Goal: Information Seeking & Learning: Learn about a topic

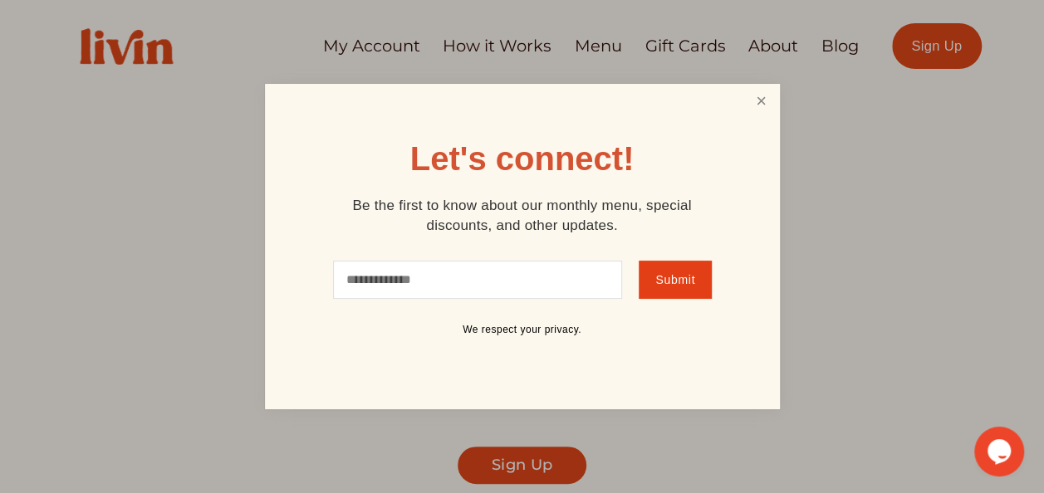
click at [753, 116] on link "Close" at bounding box center [761, 101] width 32 height 31
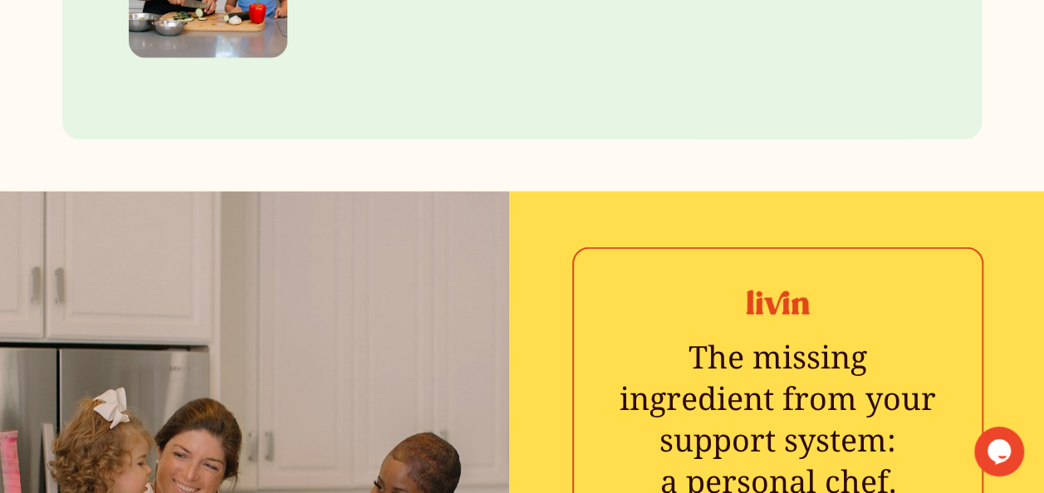
scroll to position [2042, 0]
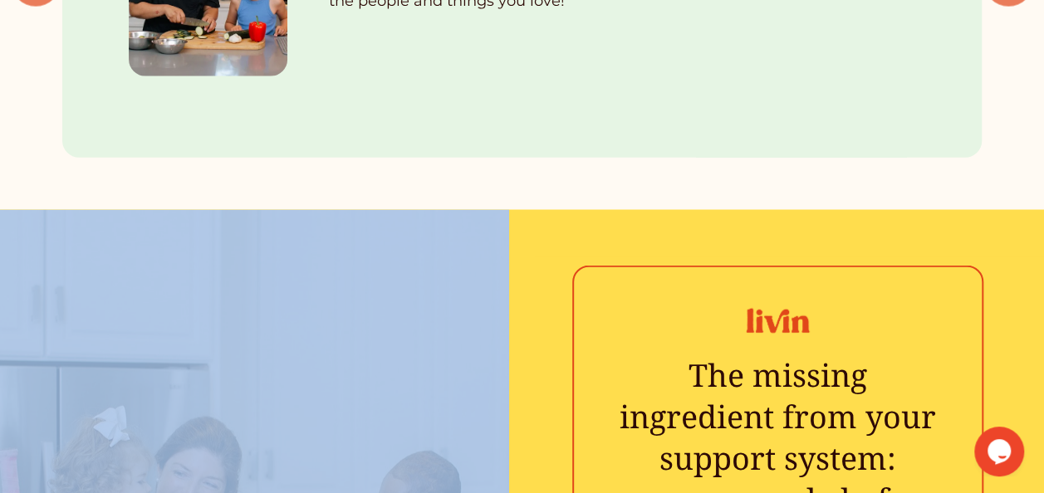
drag, startPoint x: 1042, startPoint y: 161, endPoint x: 1045, endPoint y: 194, distance: 33.4
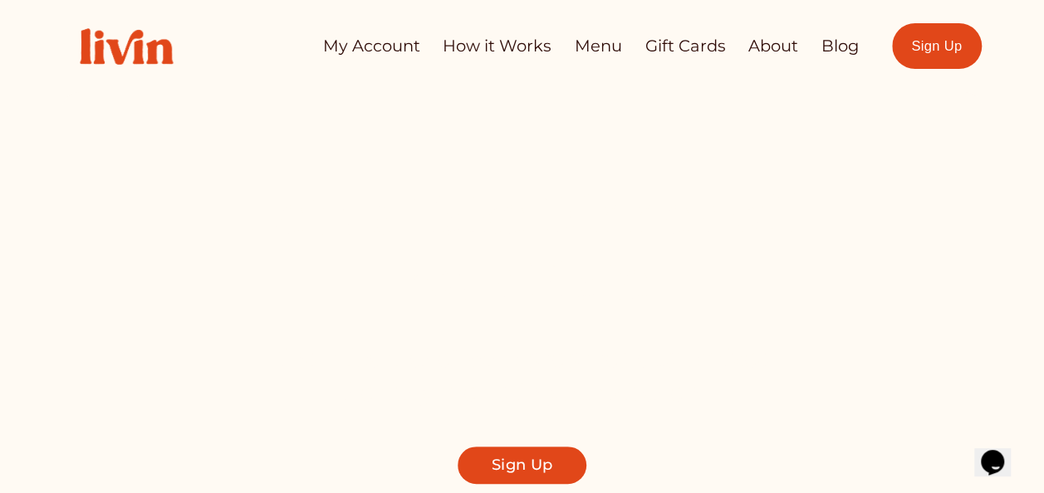
click at [754, 203] on span "Let us Take Dinner off Your Plate" at bounding box center [529, 246] width 566 height 137
click at [492, 41] on link "How it Works" at bounding box center [497, 46] width 109 height 32
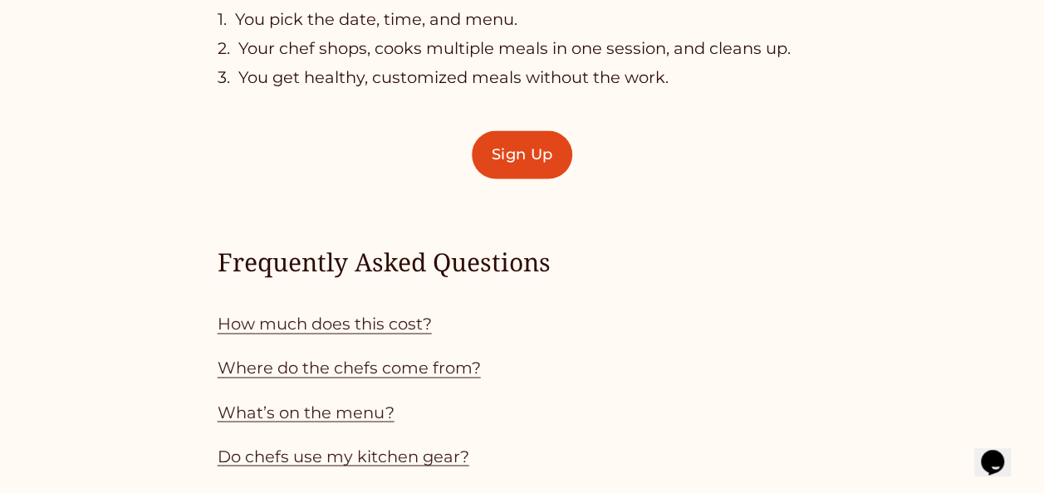
scroll to position [1183, 0]
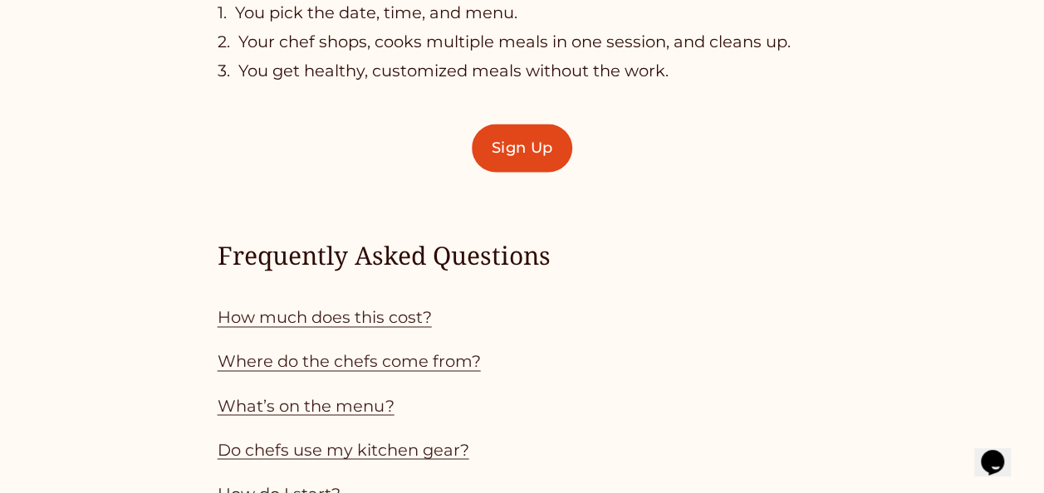
click at [333, 327] on link "How much does this cost?" at bounding box center [325, 317] width 214 height 20
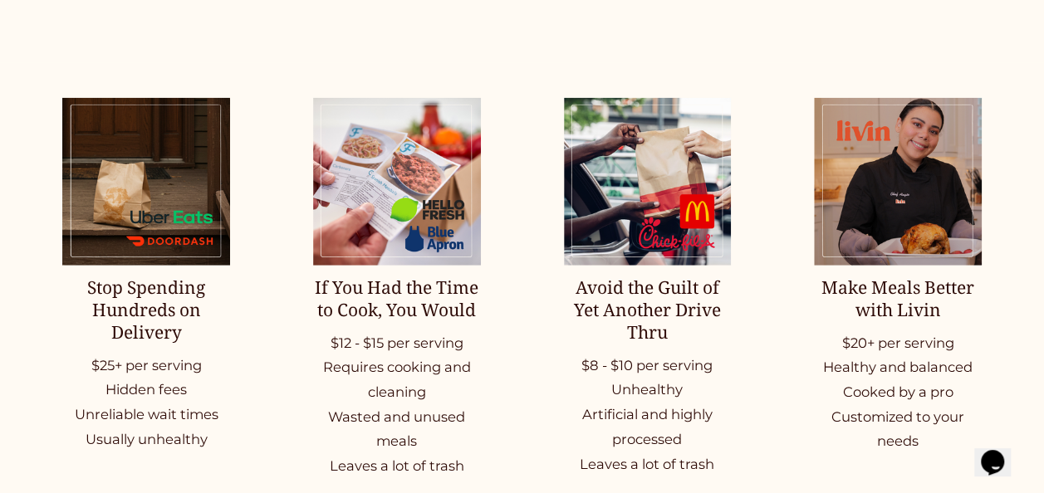
scroll to position [2098, 0]
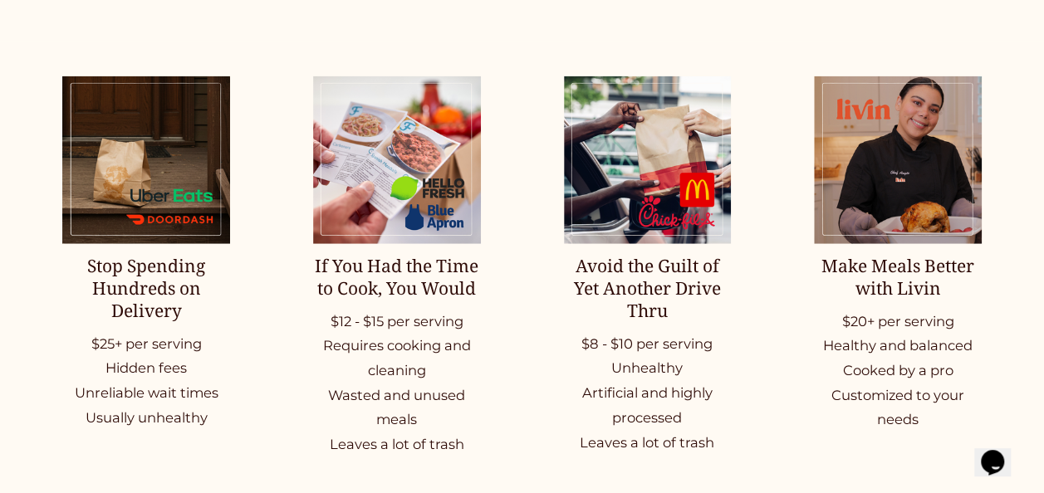
drag, startPoint x: 1042, startPoint y: 199, endPoint x: 1038, endPoint y: 208, distance: 9.7
click at [1038, 208] on ul "Stop Spending Hundreds on Delivery $25+ per serving Hidden fees Unreliable wait…" at bounding box center [522, 266] width 1044 height 381
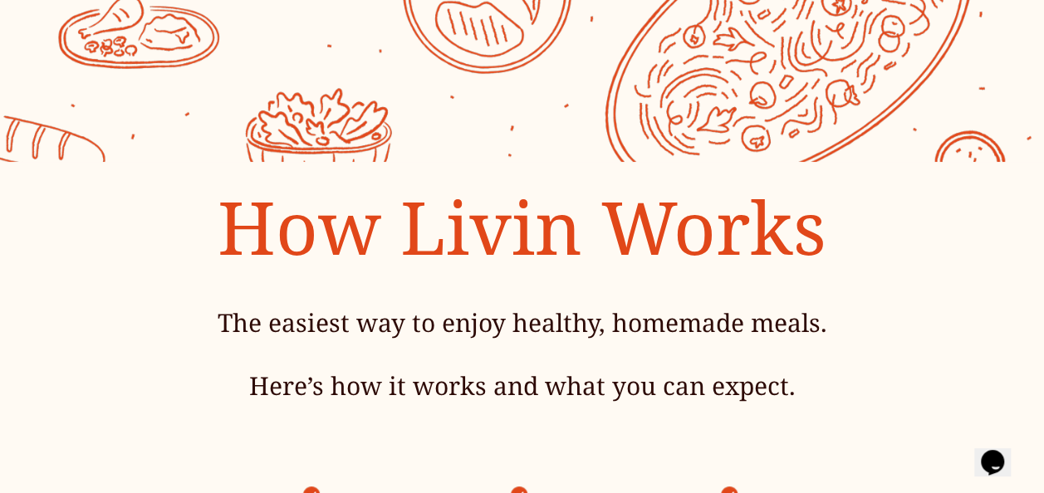
scroll to position [0, 0]
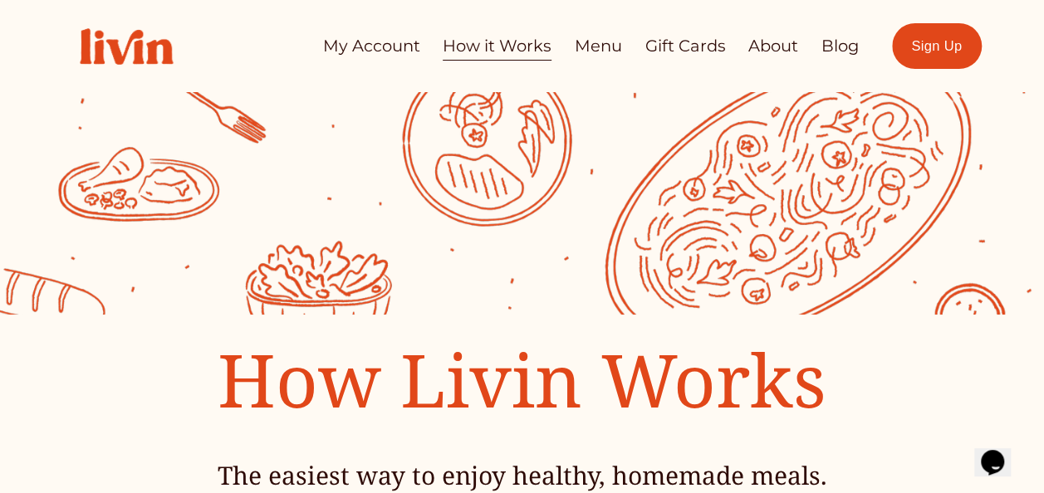
drag, startPoint x: 360, startPoint y: 48, endPoint x: 370, endPoint y: 48, distance: 10.0
click at [360, 48] on link "My Account" at bounding box center [370, 46] width 97 height 32
click at [769, 41] on link "About" at bounding box center [773, 46] width 50 height 32
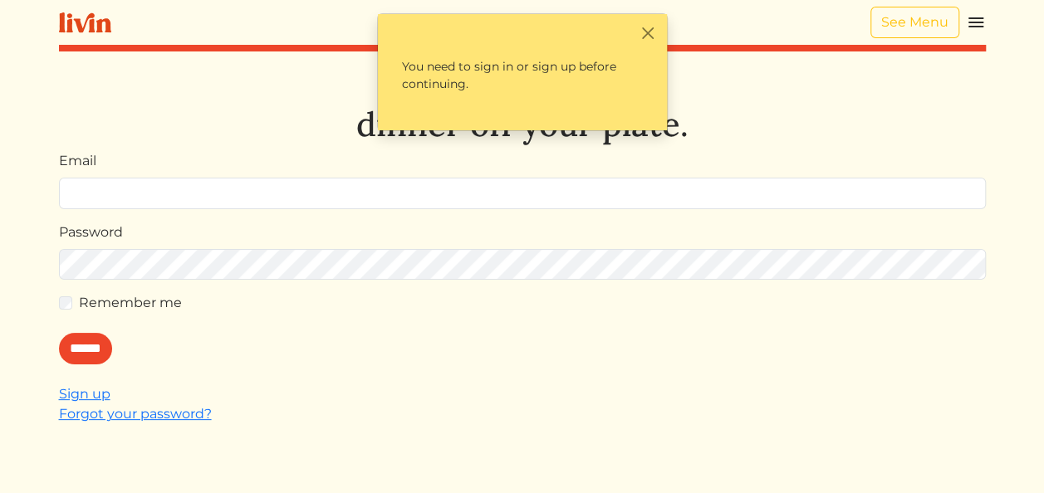
drag, startPoint x: 307, startPoint y: 168, endPoint x: 250, endPoint y: 120, distance: 74.3
click at [250, 120] on div "Let's take dinner off your plate. Email Password Remember me ****** Sign up For…" at bounding box center [522, 311] width 927 height 493
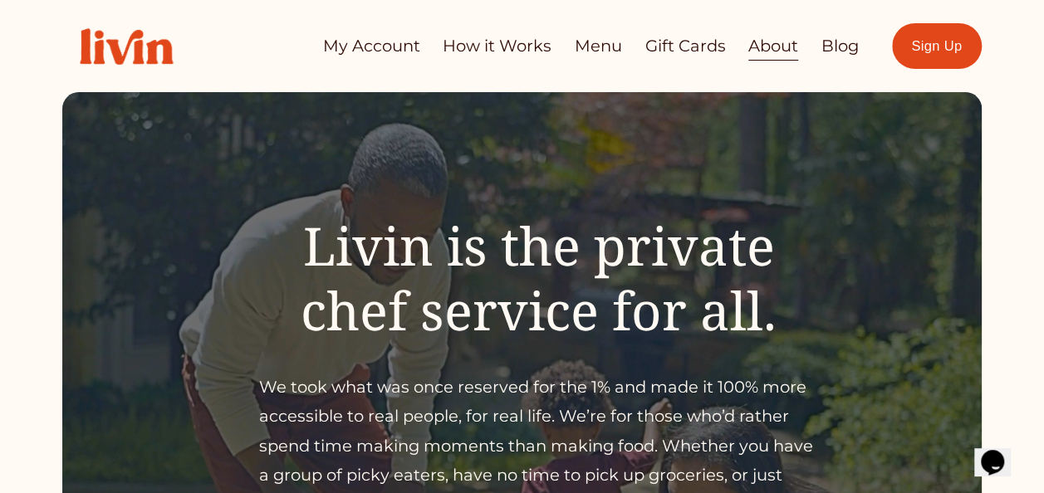
click at [827, 47] on link "Blog" at bounding box center [839, 46] width 37 height 32
